Goal: Transaction & Acquisition: Purchase product/service

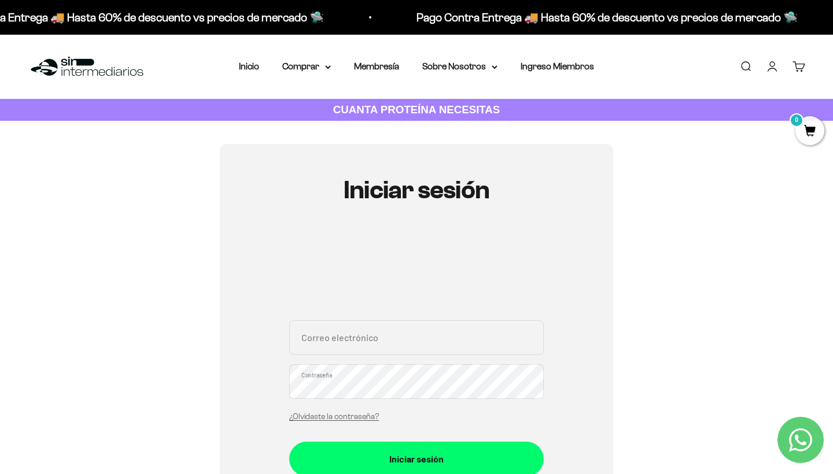
type input "losmasvigas@gamil.com"
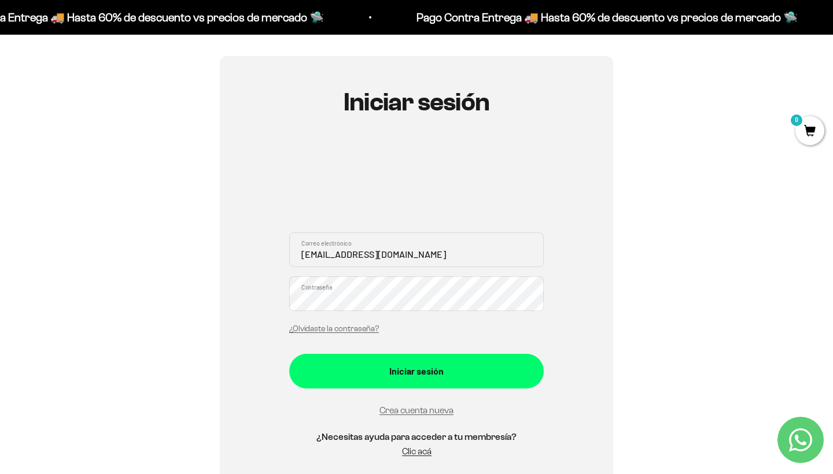
scroll to position [91, 0]
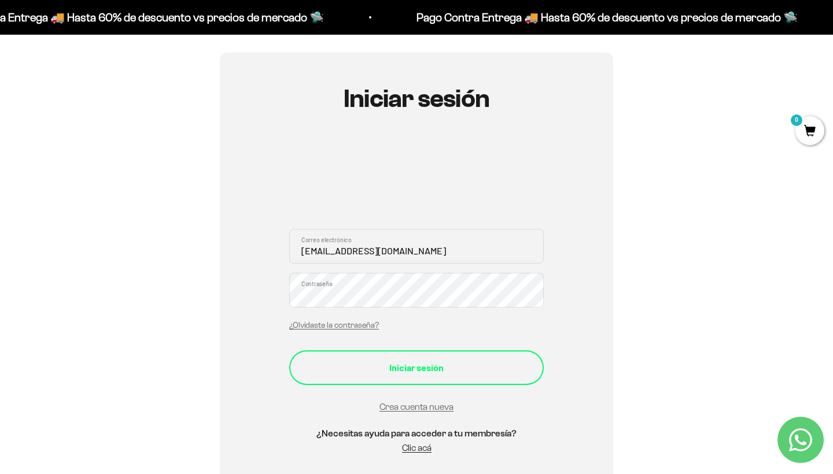
click at [403, 369] on div "Iniciar sesión" at bounding box center [416, 367] width 208 height 15
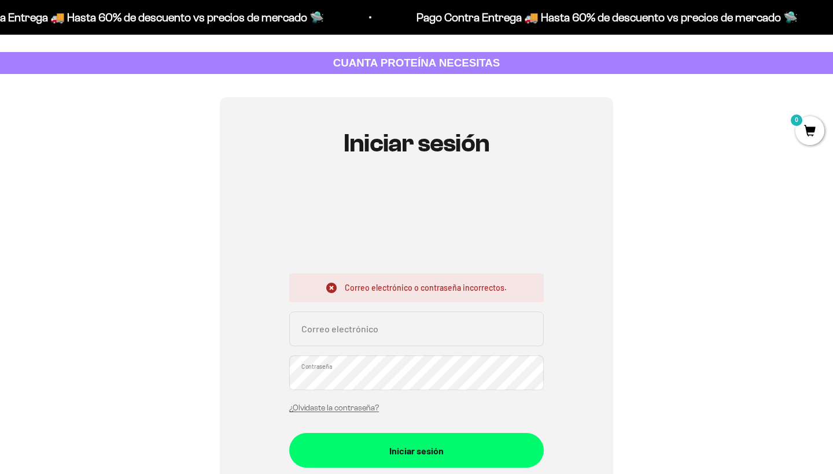
scroll to position [50, 0]
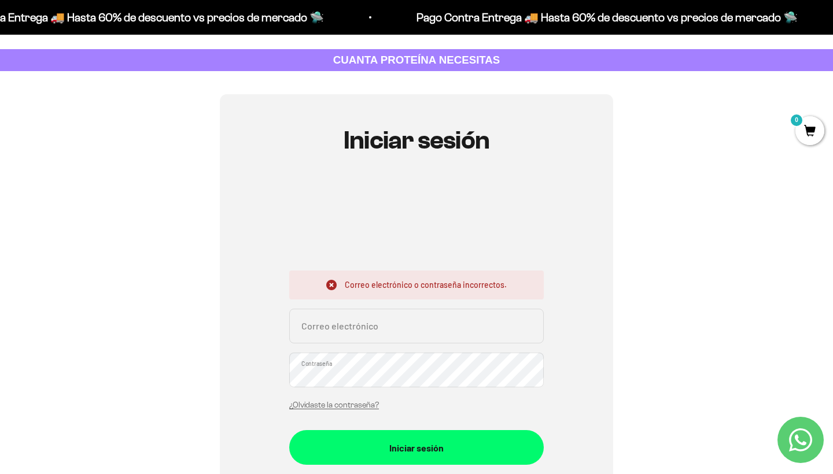
type input "[EMAIL_ADDRESS][DOMAIN_NAME]"
click at [416, 447] on button "Iniciar sesión" at bounding box center [416, 447] width 254 height 35
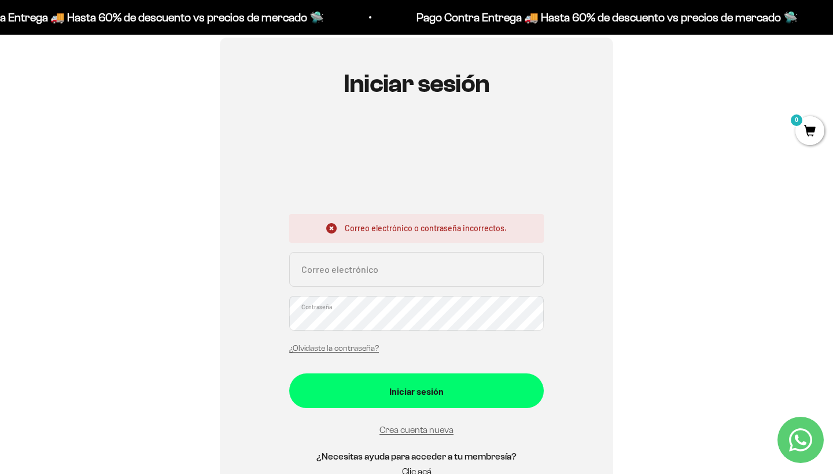
scroll to position [108, 0]
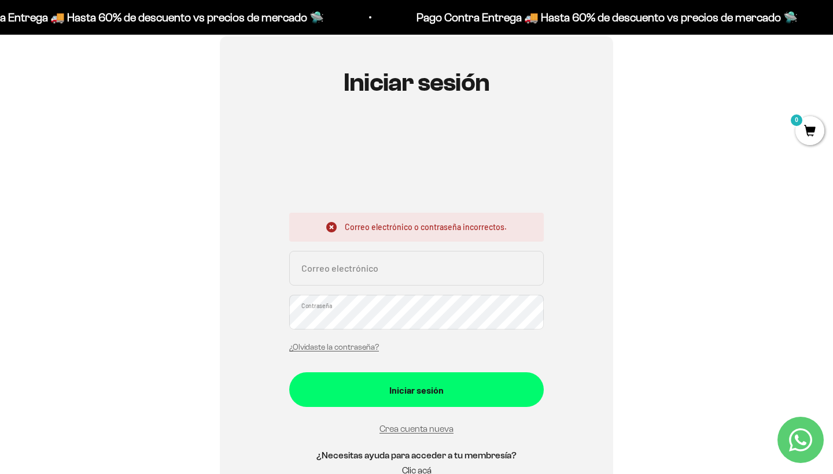
click at [392, 282] on input "Correo electrónico" at bounding box center [416, 268] width 254 height 35
click at [378, 270] on input "[EMAIL_ADDRESS][DOMAIN_NAME]" at bounding box center [416, 268] width 254 height 35
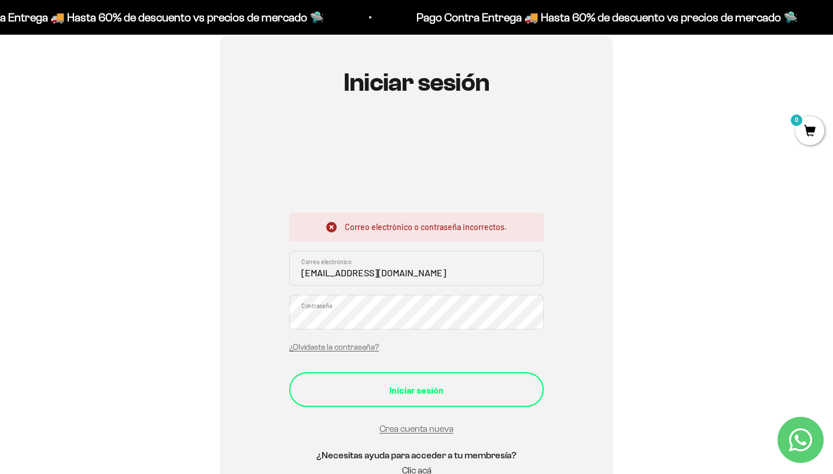
type input "losmasvigas@gmail.com"
click at [426, 381] on button "Iniciar sesión" at bounding box center [416, 389] width 254 height 35
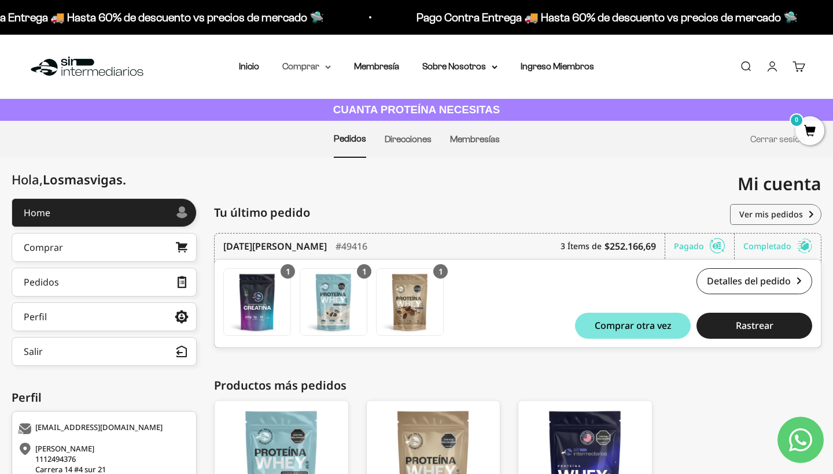
click at [285, 70] on summary "Comprar" at bounding box center [306, 66] width 49 height 15
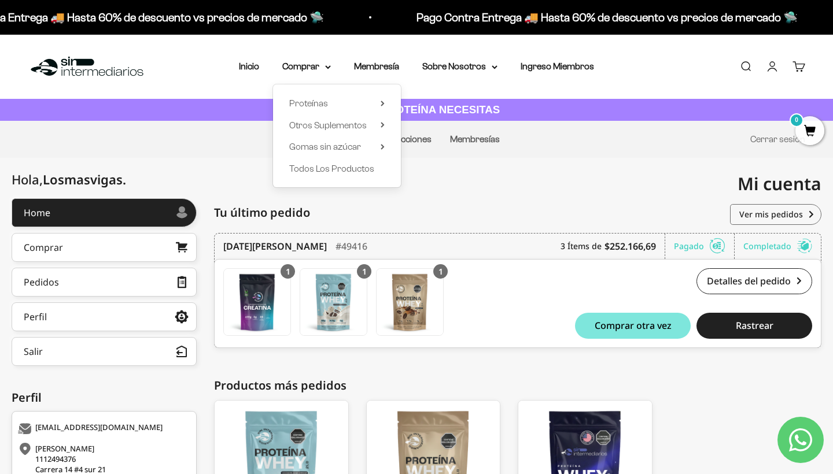
click at [246, 75] on div "Menú Buscar Inicio Comprar Proteínas Ver Todos Whey Iso Vegan Pancakes Pre-Entr…" at bounding box center [416, 67] width 833 height 64
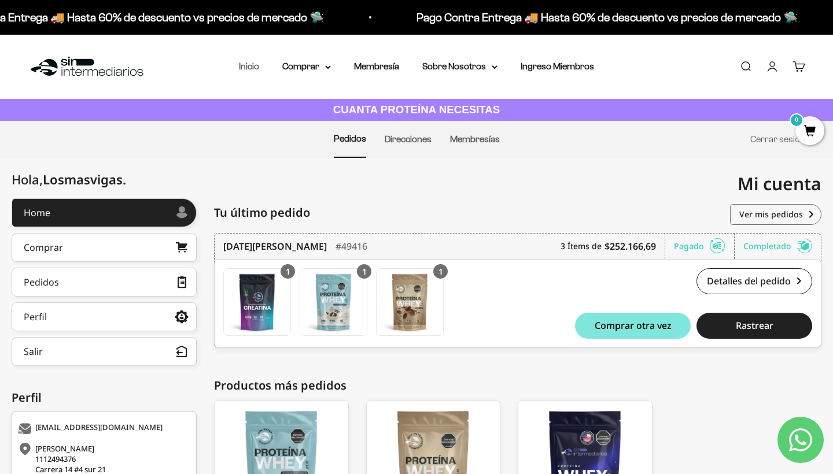
click at [245, 65] on link "Inicio" at bounding box center [249, 66] width 20 height 10
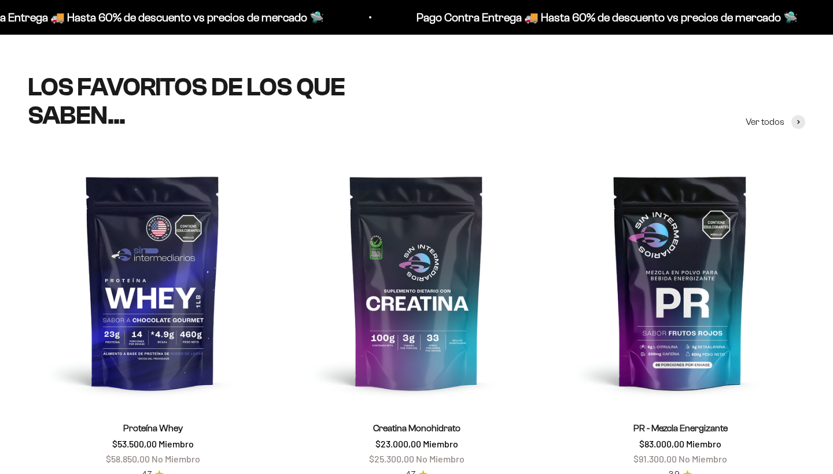
scroll to position [474, 0]
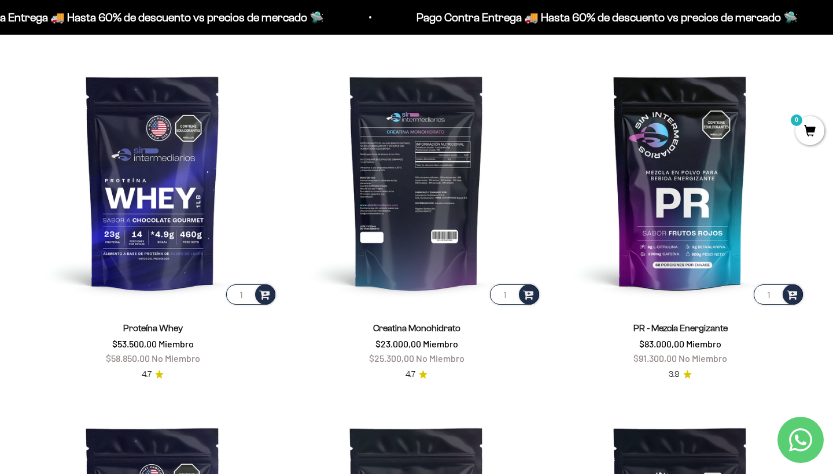
click at [416, 227] on img at bounding box center [416, 182] width 250 height 250
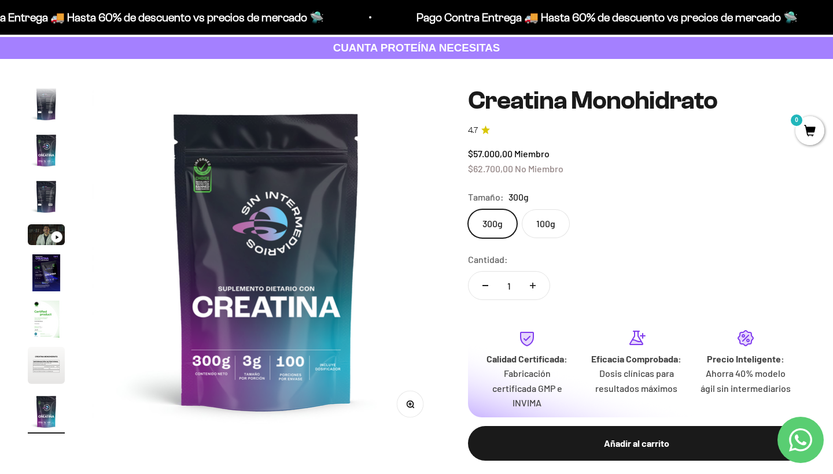
scroll to position [131, 0]
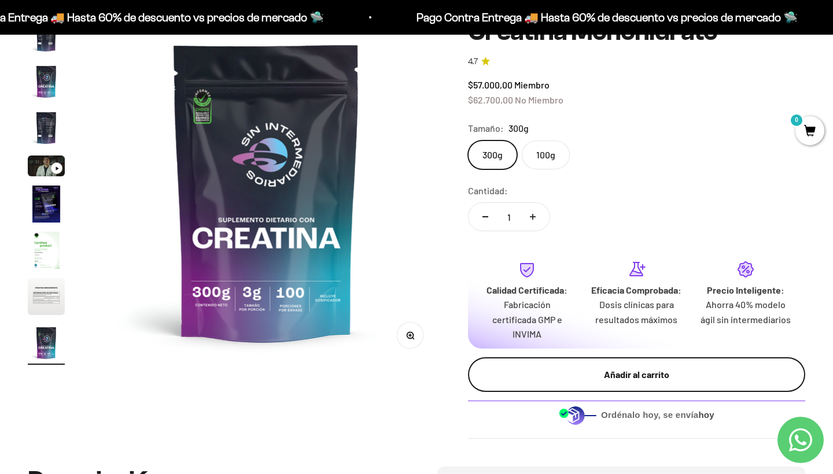
click at [536, 367] on div "Añadir al carrito" at bounding box center [636, 374] width 291 height 15
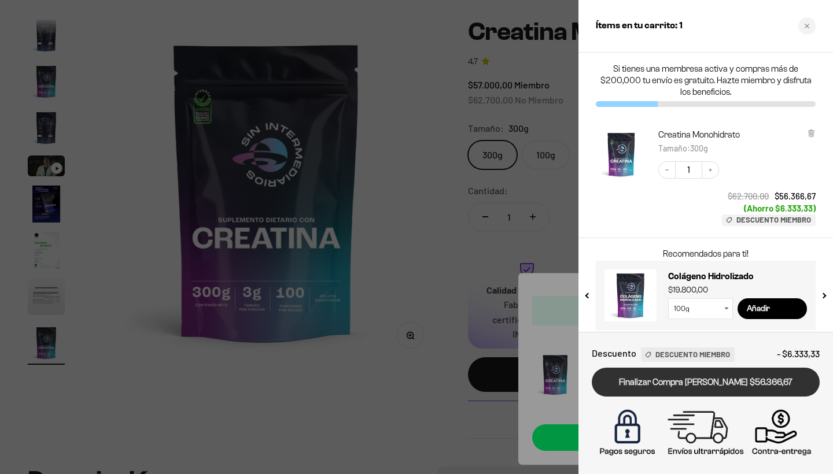
scroll to position [0, 0]
click at [662, 388] on link "Finalizar Compra Segura $56.366,67" at bounding box center [706, 382] width 228 height 29
